Goal: Find specific page/section: Find specific page/section

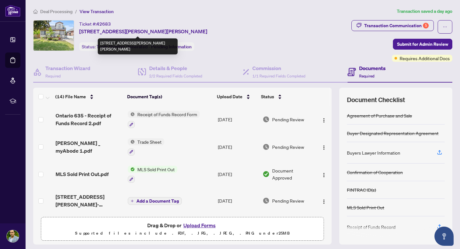
click at [0, 0] on link "Dashboard" at bounding box center [0, 0] width 0 height 0
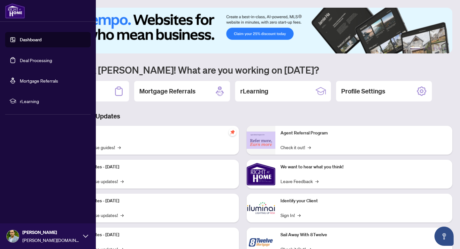
click at [35, 61] on link "Deal Processing" at bounding box center [36, 60] width 32 height 6
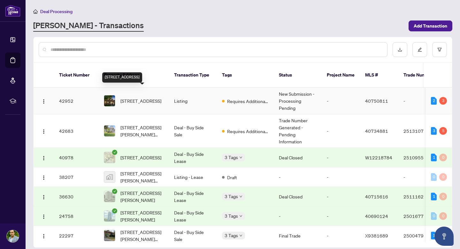
click at [121, 97] on span "[STREET_ADDRESS]" at bounding box center [141, 100] width 41 height 7
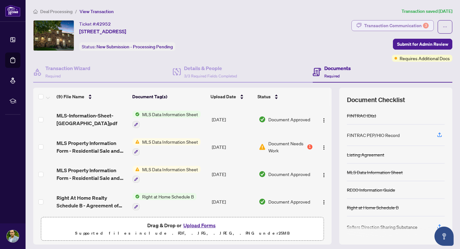
click at [401, 24] on div "Transaction Communication 3" at bounding box center [396, 25] width 65 height 10
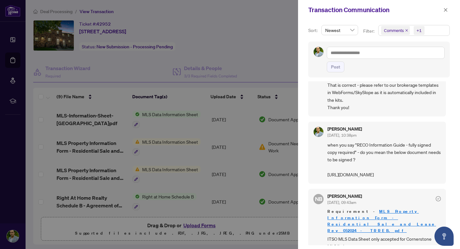
scroll to position [107, 0]
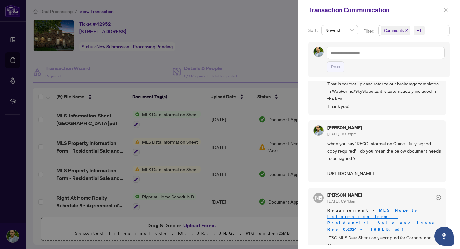
drag, startPoint x: 328, startPoint y: 173, endPoint x: 365, endPoint y: 191, distance: 40.9
click at [365, 177] on span "when you say "RECO Information Guide - fully signed copy required" - do you mea…" at bounding box center [384, 158] width 113 height 37
copy span "[URL][DOMAIN_NAME]"
